Goal: Navigation & Orientation: Find specific page/section

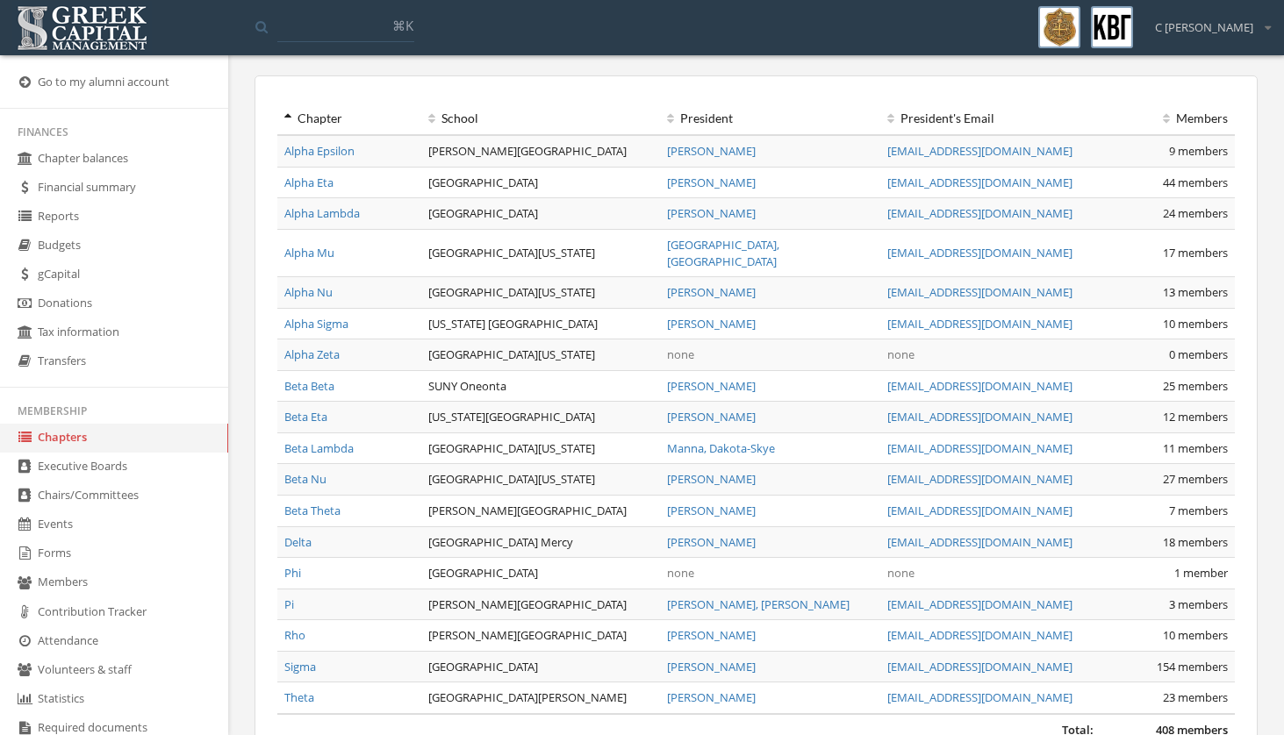
scroll to position [57, 0]
click at [319, 316] on link "Alpha Sigma" at bounding box center [316, 324] width 64 height 16
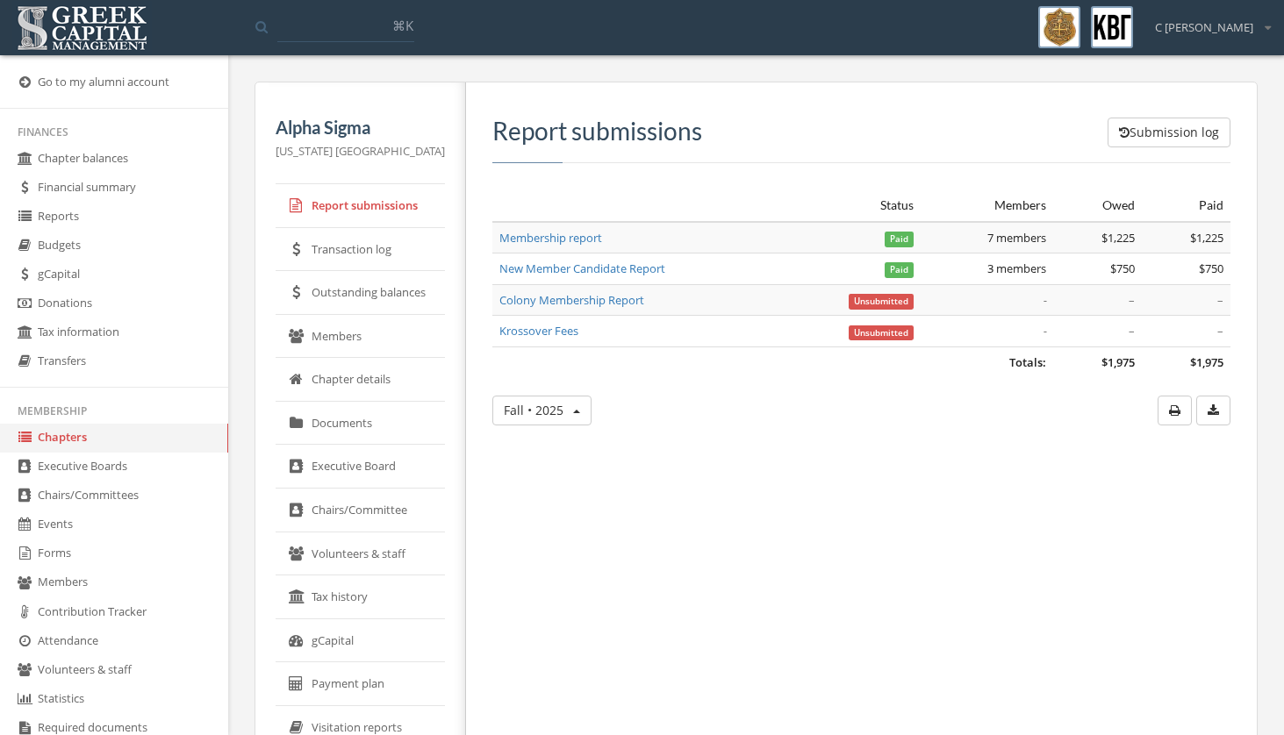
click at [352, 344] on link "Members" at bounding box center [359, 337] width 169 height 44
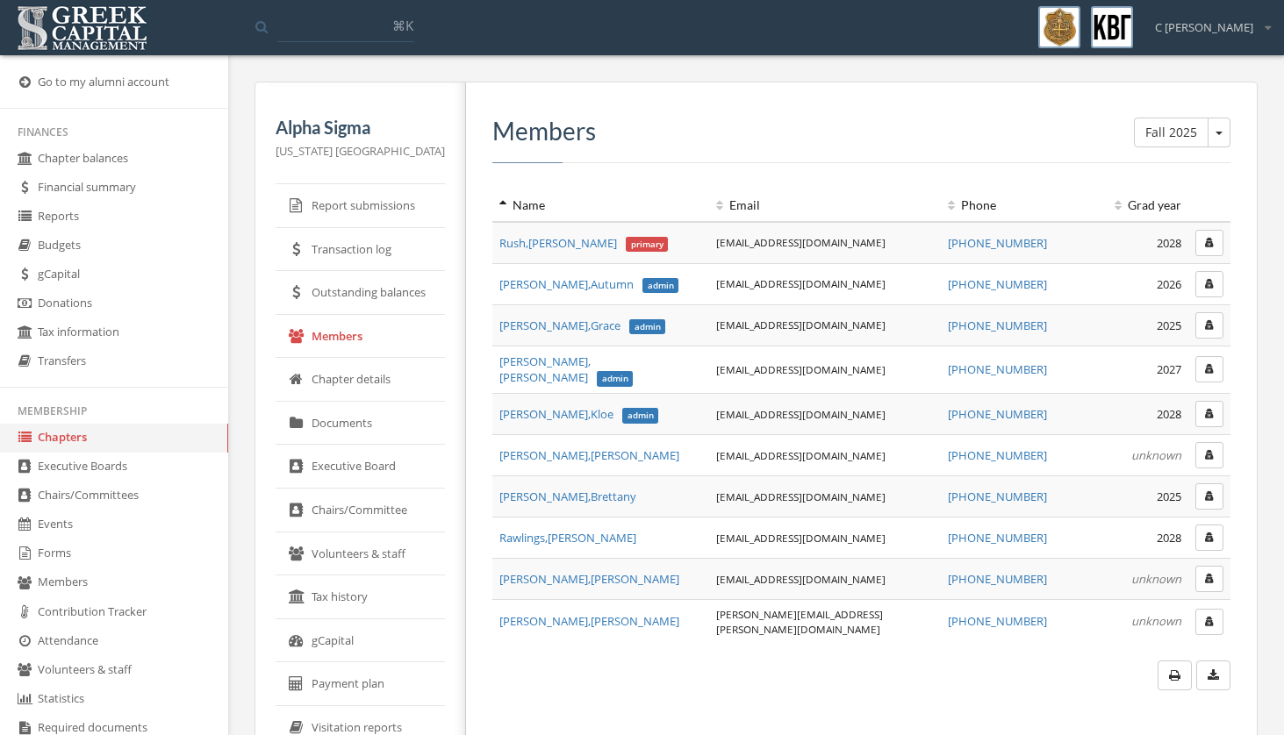
click at [358, 472] on link "Executive Board" at bounding box center [359, 467] width 169 height 44
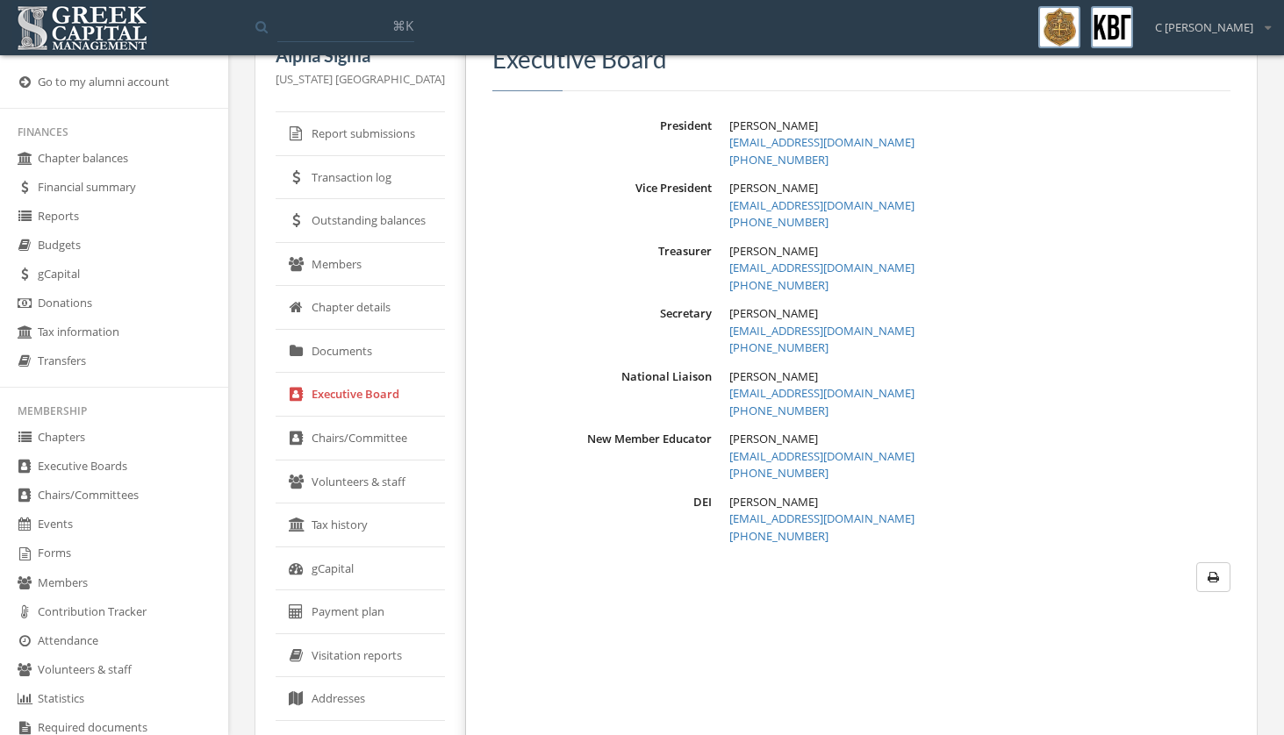
scroll to position [69, 0]
click at [384, 304] on link "Chapter details" at bounding box center [359, 311] width 169 height 44
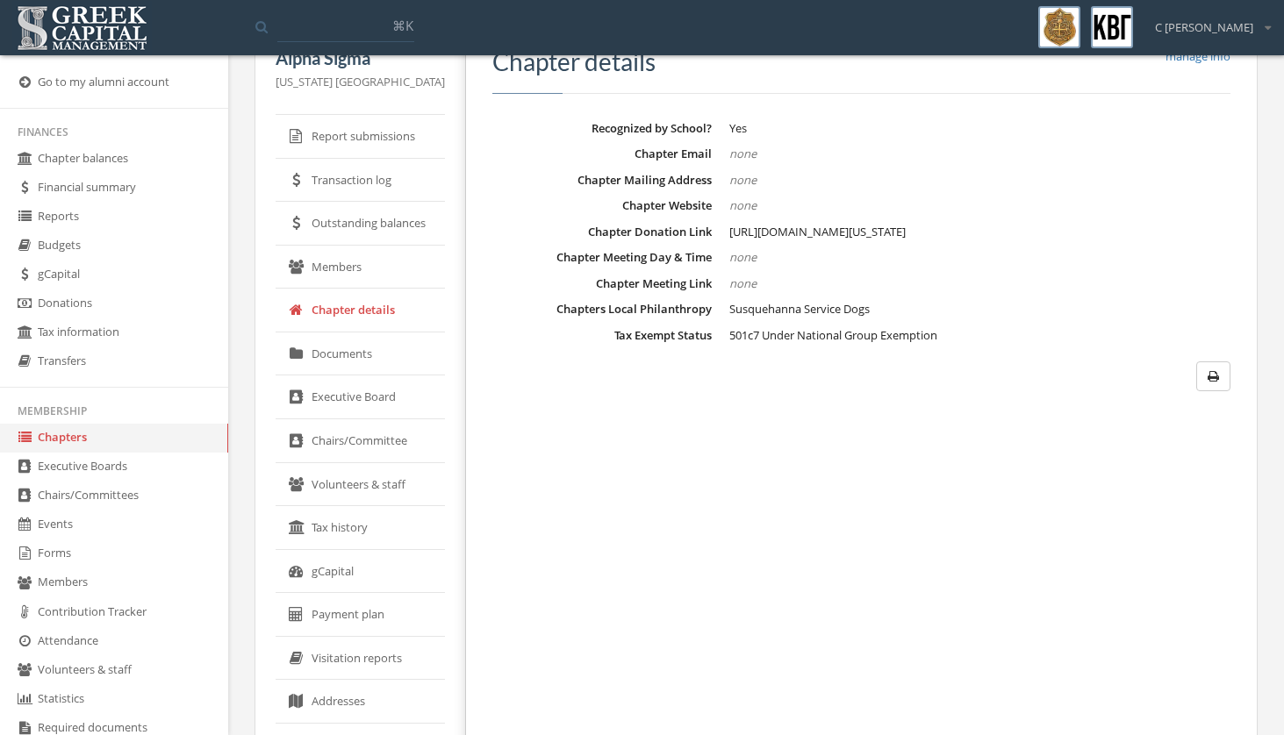
click at [372, 259] on link "Members" at bounding box center [359, 268] width 169 height 44
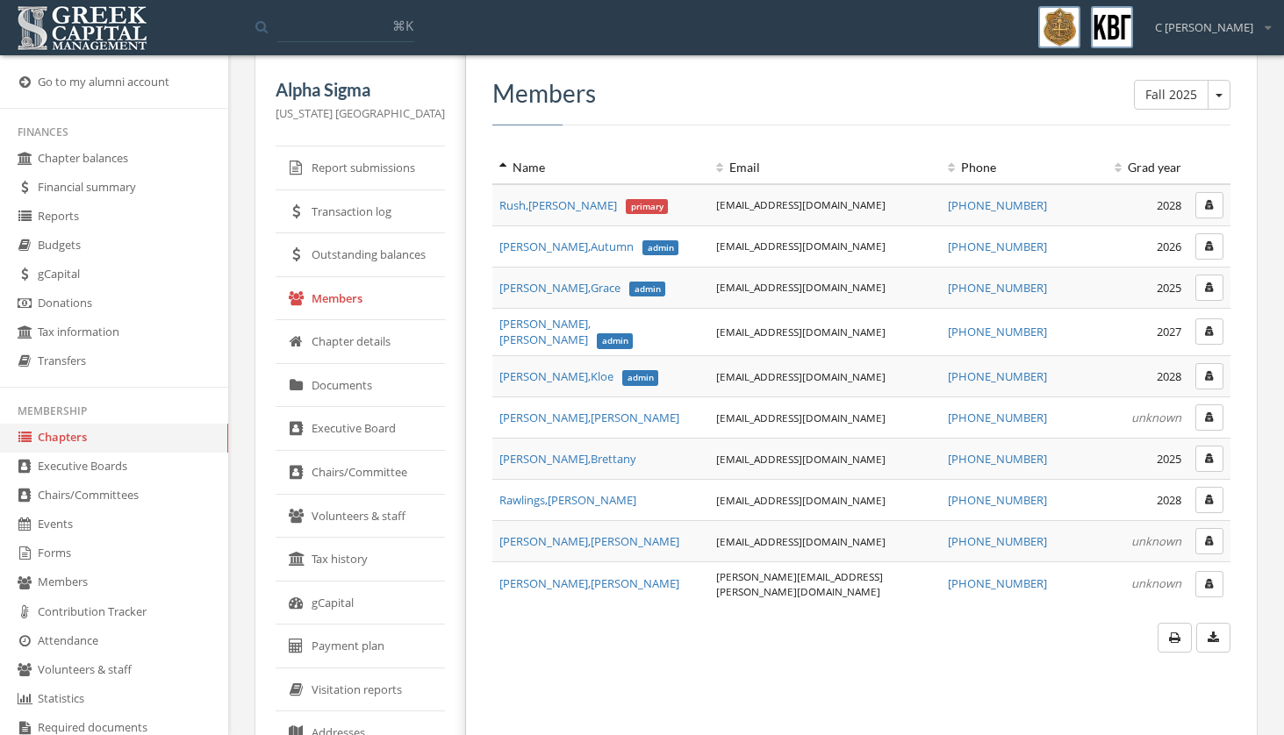
scroll to position [34, 0]
